Goal: Information Seeking & Learning: Compare options

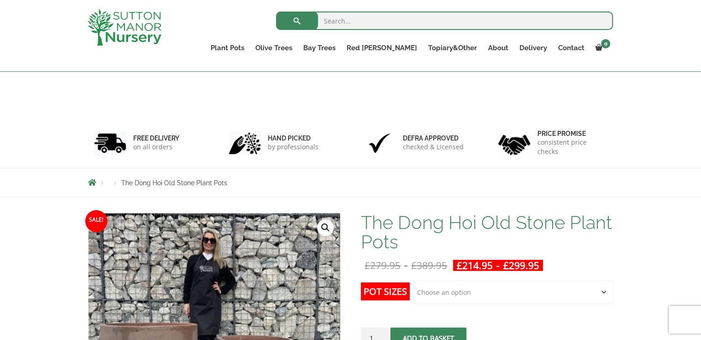
select select
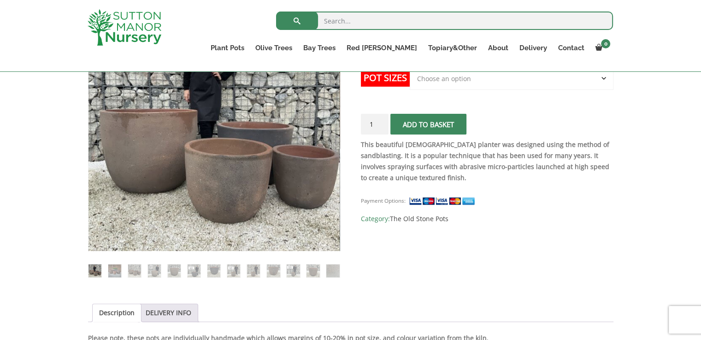
scroll to position [168, 0]
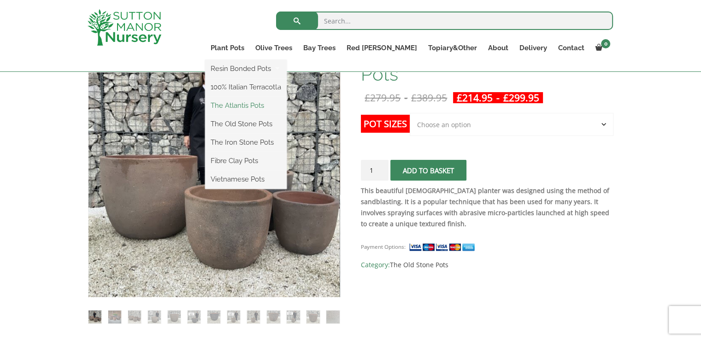
click at [285, 106] on link "The Atlantis Pots" at bounding box center [246, 106] width 82 height 14
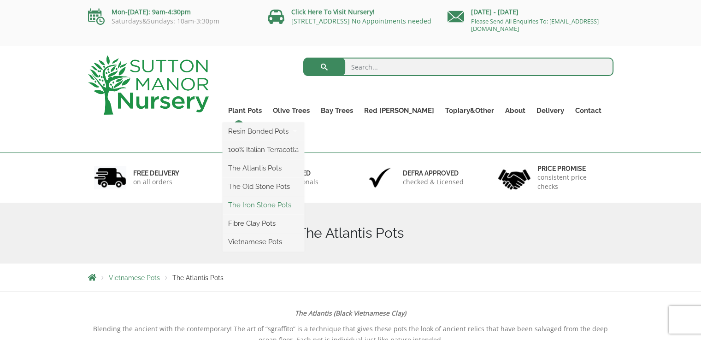
click at [279, 202] on link "The Iron Stone Pots" at bounding box center [264, 205] width 82 height 14
